Goal: Transaction & Acquisition: Download file/media

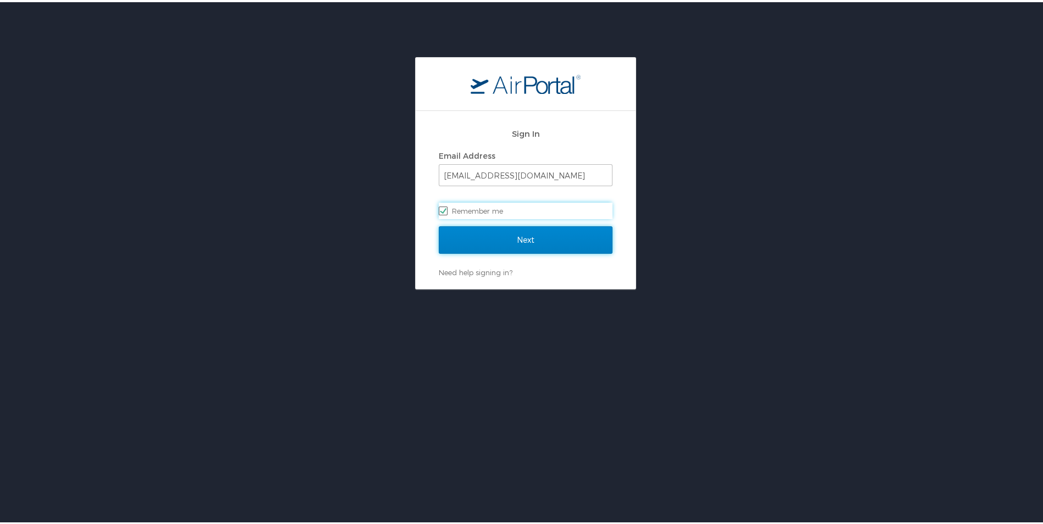
click at [523, 251] on input "Next" at bounding box center [526, 237] width 174 height 27
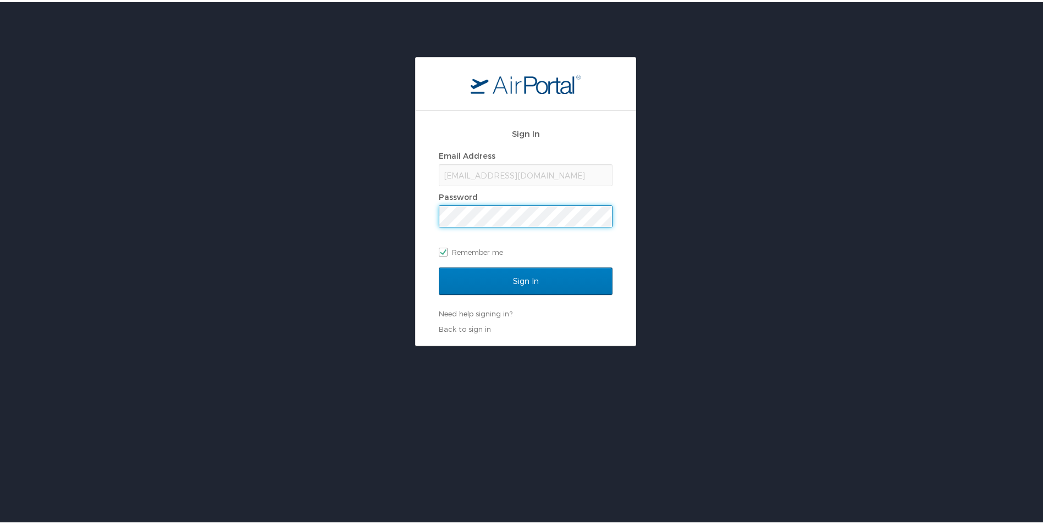
click at [439, 265] on input "Sign In" at bounding box center [526, 278] width 174 height 27
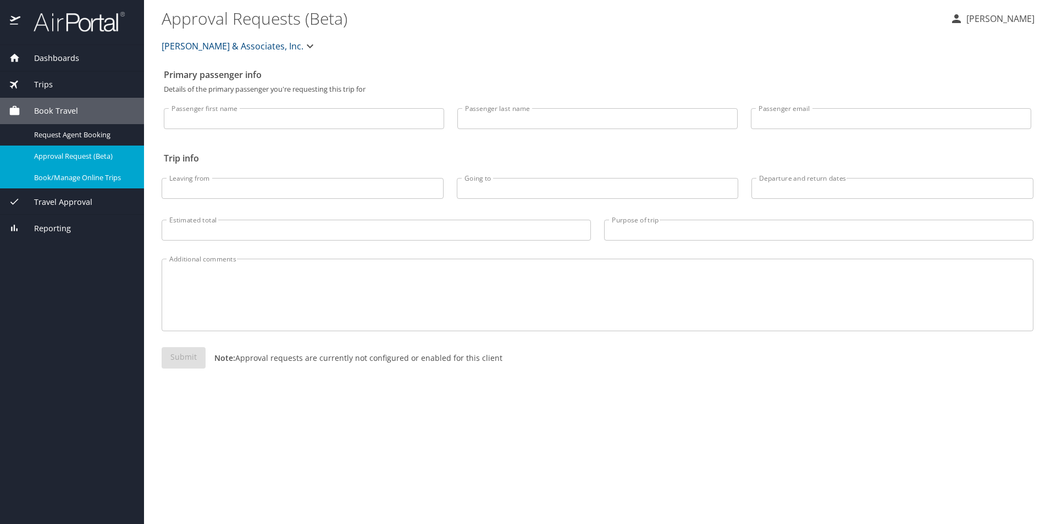
click at [105, 185] on link "Book/Manage Online Trips" at bounding box center [72, 177] width 144 height 21
click at [89, 306] on div "Dashboards My Travel Dashboard Trips Current / Future Trips Past Trips Trips Mi…" at bounding box center [72, 284] width 144 height 479
click at [52, 87] on div "Trips" at bounding box center [72, 85] width 126 height 12
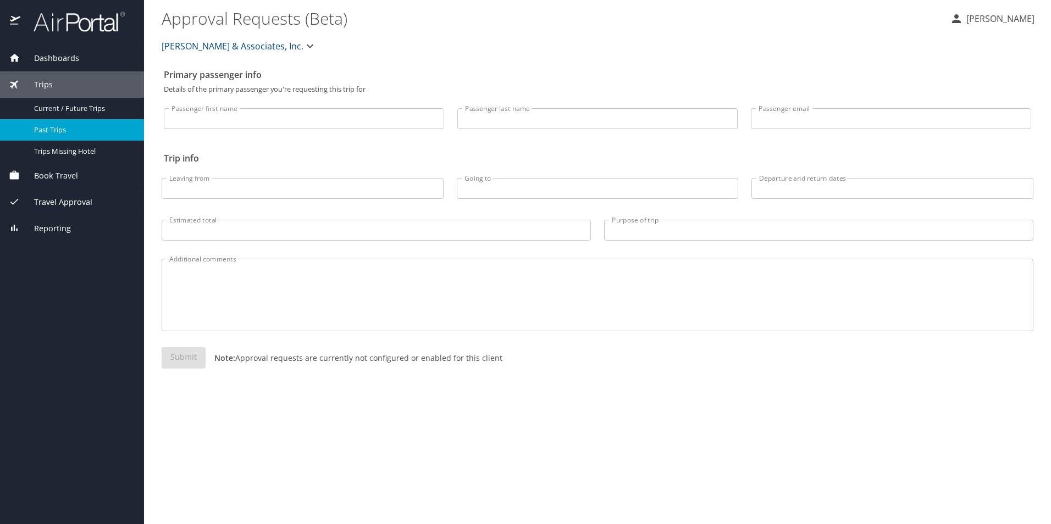
click at [67, 131] on span "Past Trips" at bounding box center [82, 130] width 97 height 10
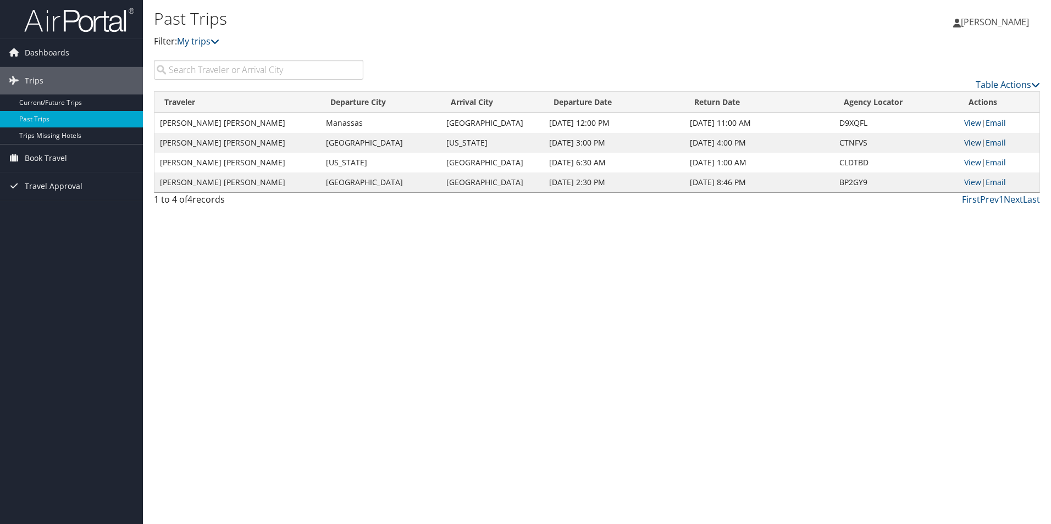
click at [964, 145] on link "View" at bounding box center [972, 142] width 17 height 10
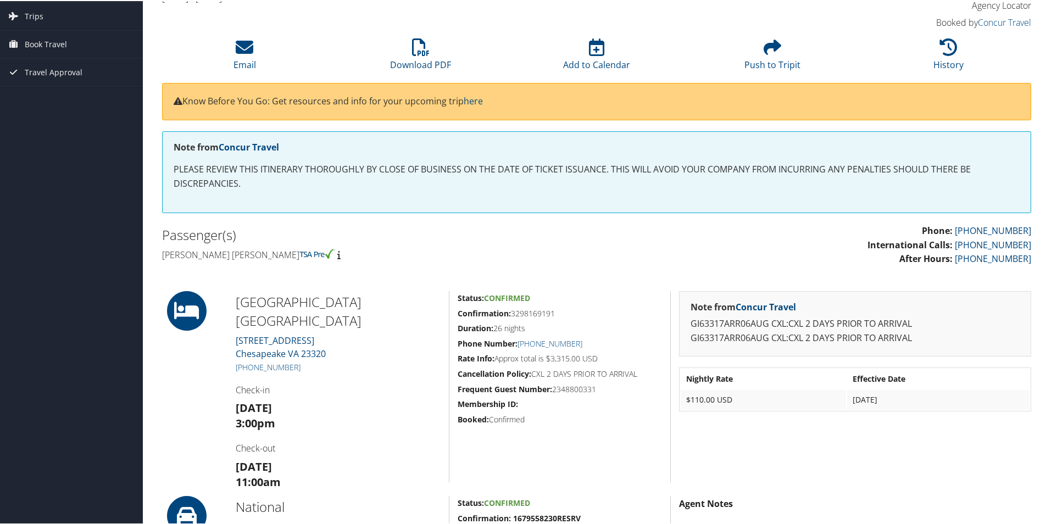
scroll to position [55, 0]
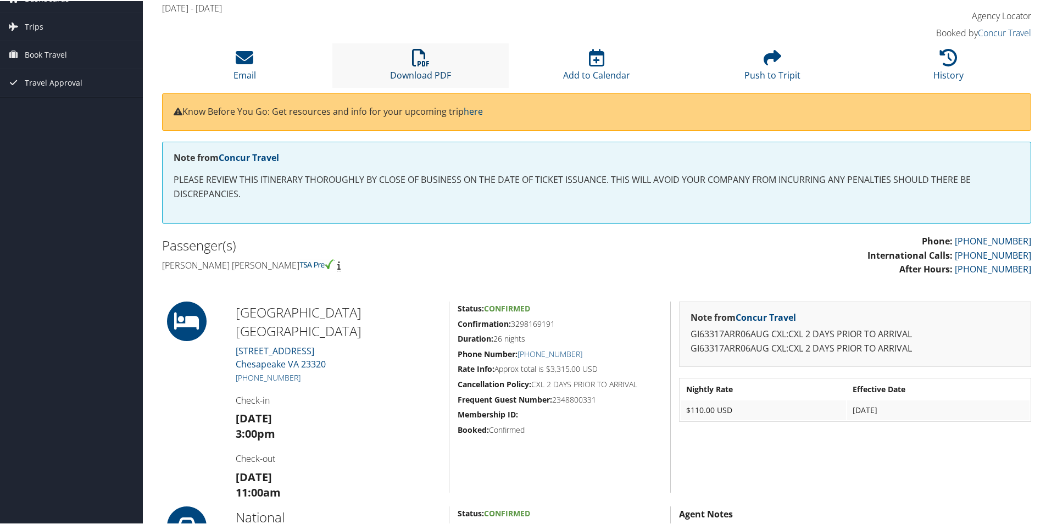
click at [421, 61] on icon at bounding box center [421, 57] width 18 height 18
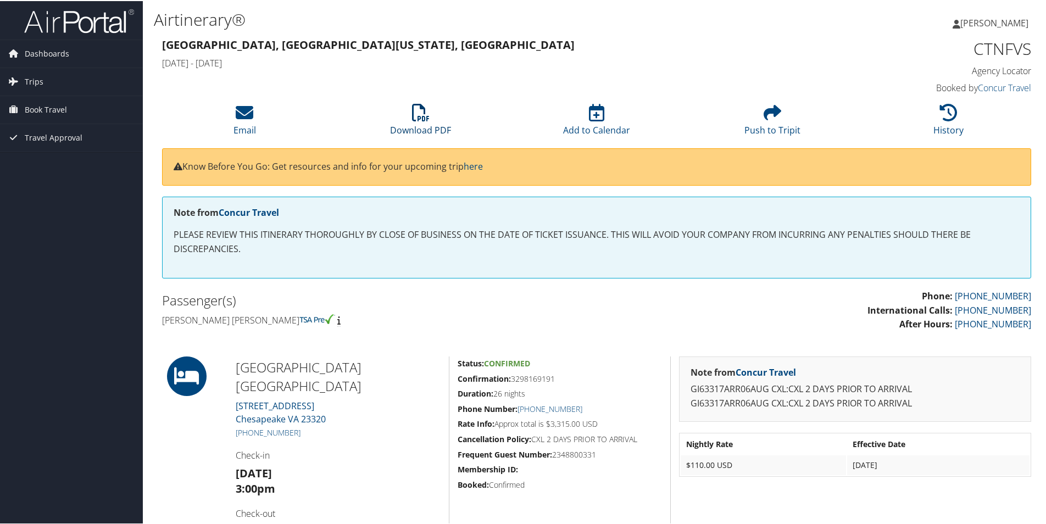
scroll to position [55, 0]
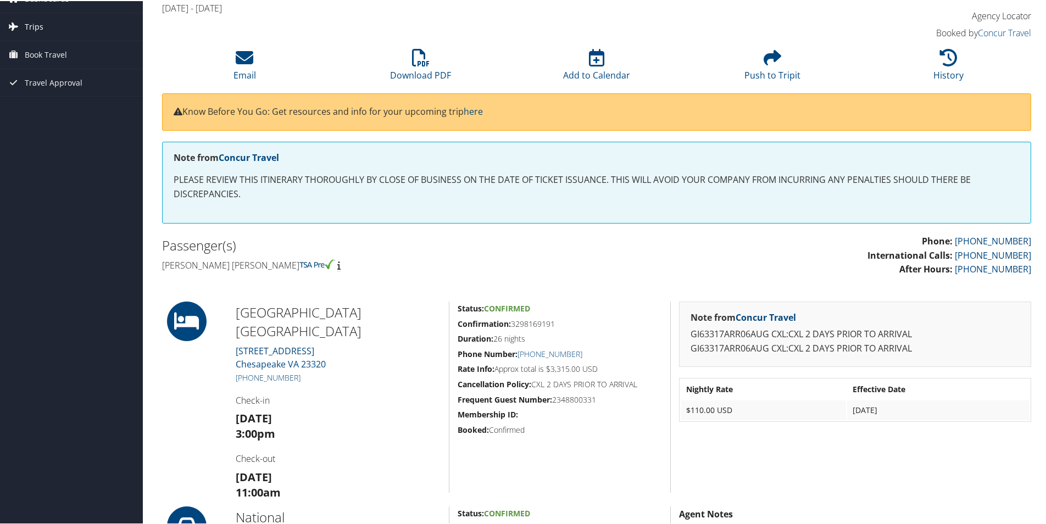
click at [34, 30] on span "Trips" at bounding box center [34, 25] width 19 height 27
click at [46, 60] on link "Past Trips" at bounding box center [71, 64] width 143 height 16
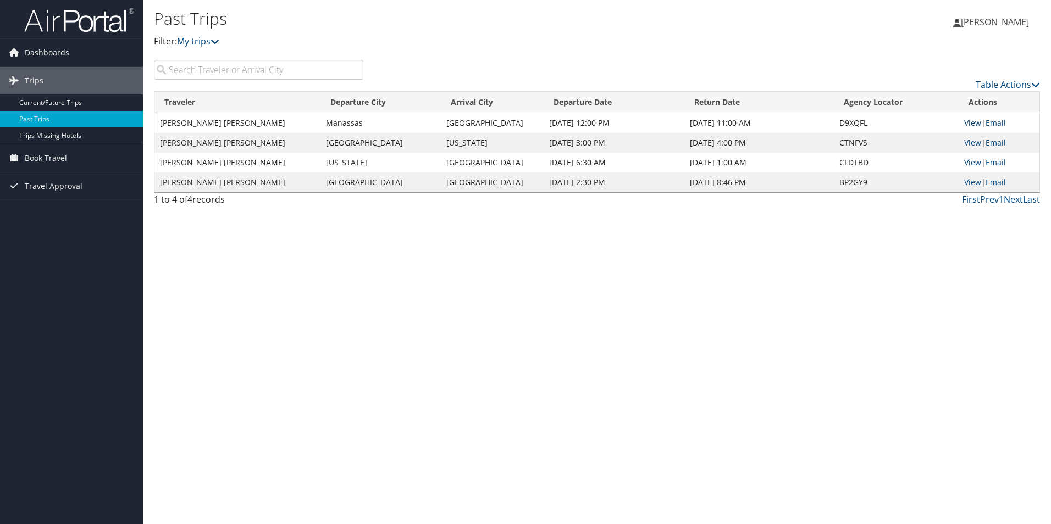
click at [977, 123] on link "View" at bounding box center [972, 123] width 17 height 10
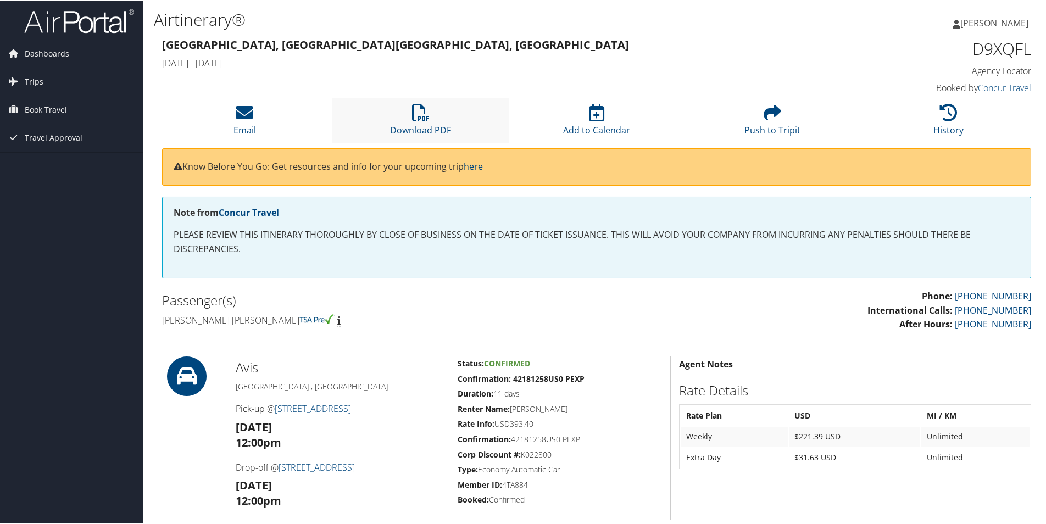
click at [434, 117] on li "Download PDF" at bounding box center [421, 119] width 176 height 45
click at [1000, 47] on h1 "D9XQFL" at bounding box center [929, 47] width 205 height 23
click at [991, 85] on link "Concur Travel" at bounding box center [1004, 87] width 53 height 12
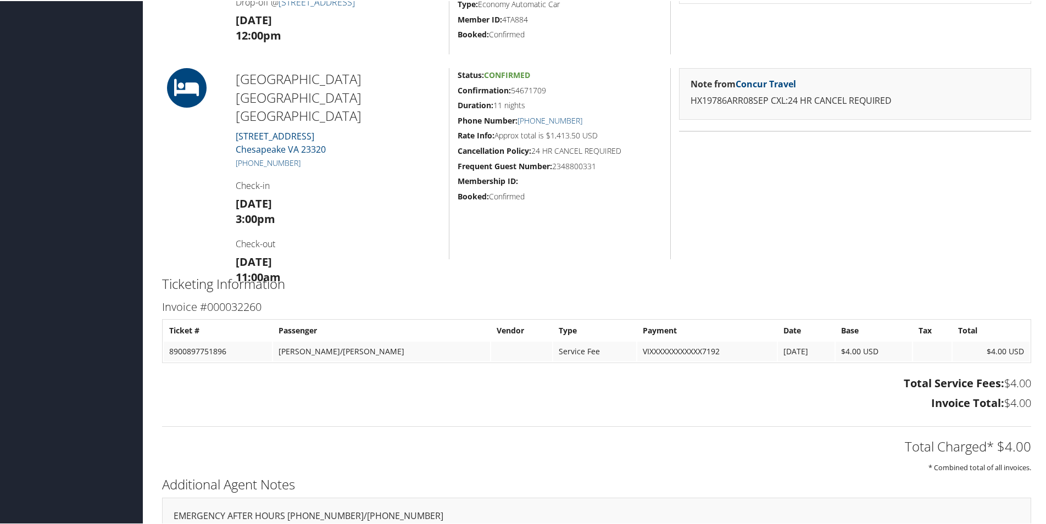
scroll to position [550, 0]
